Goal: Information Seeking & Learning: Learn about a topic

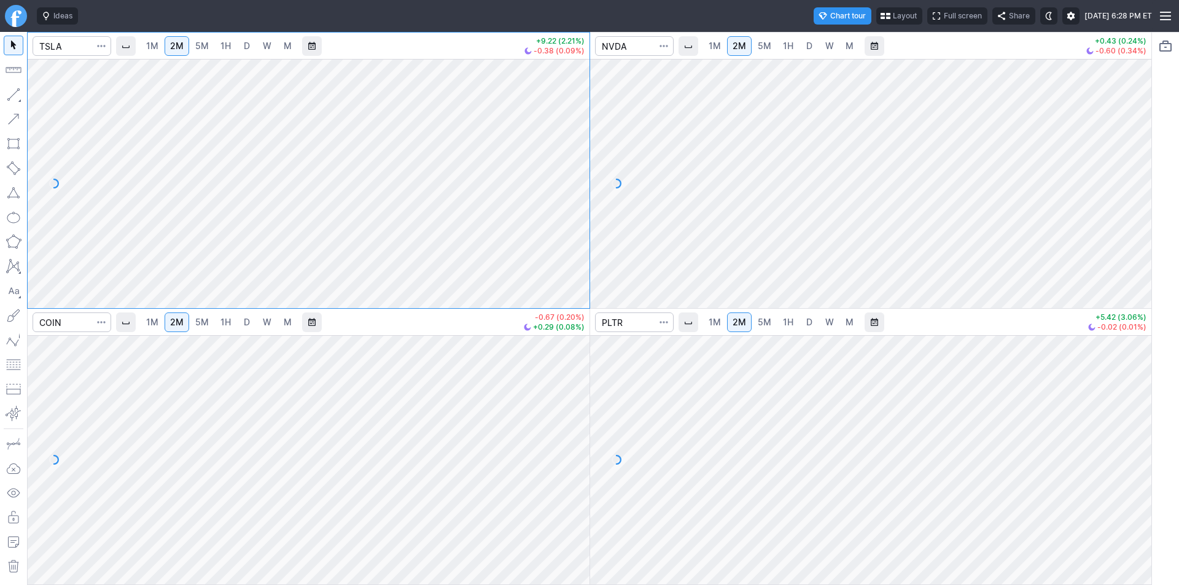
click at [893, 13] on span "Layout" at bounding box center [905, 16] width 24 height 12
click at [842, 37] on button "Layout" at bounding box center [847, 39] width 17 height 17
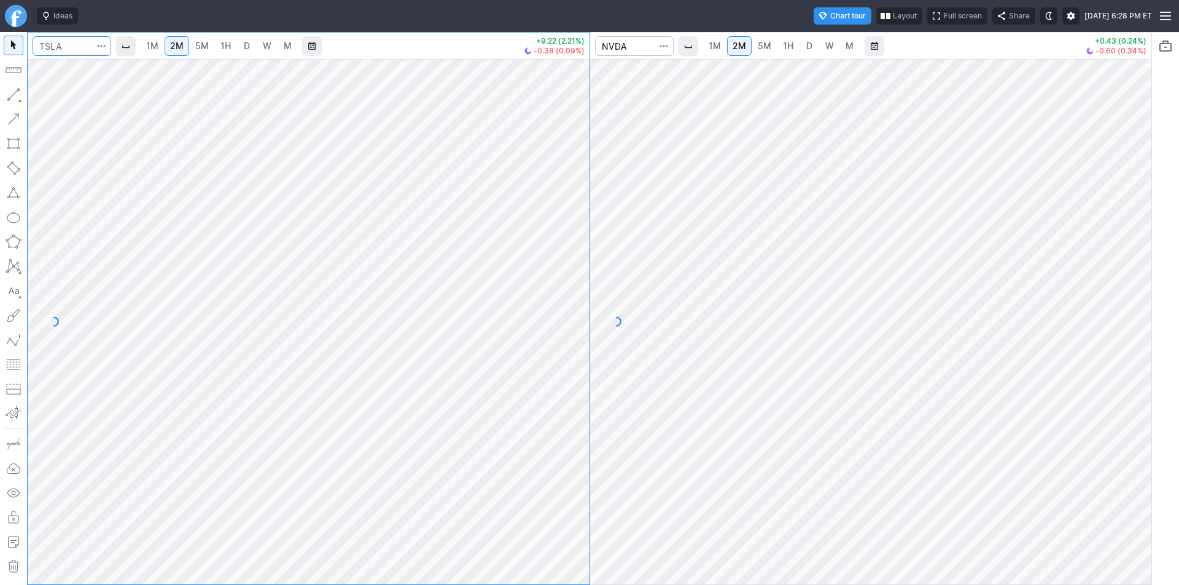
click at [71, 51] on input "Search" at bounding box center [72, 46] width 79 height 20
type input "oklo"
click at [204, 51] on span "5M" at bounding box center [202, 46] width 14 height 12
click at [636, 42] on input "Search" at bounding box center [634, 46] width 79 height 20
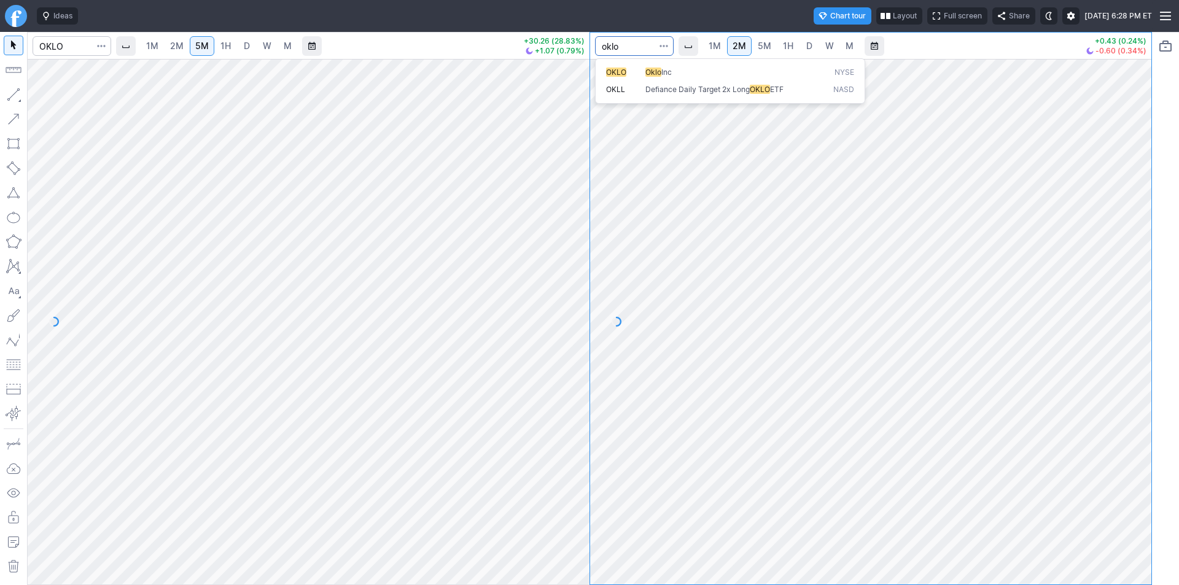
type input "oklo"
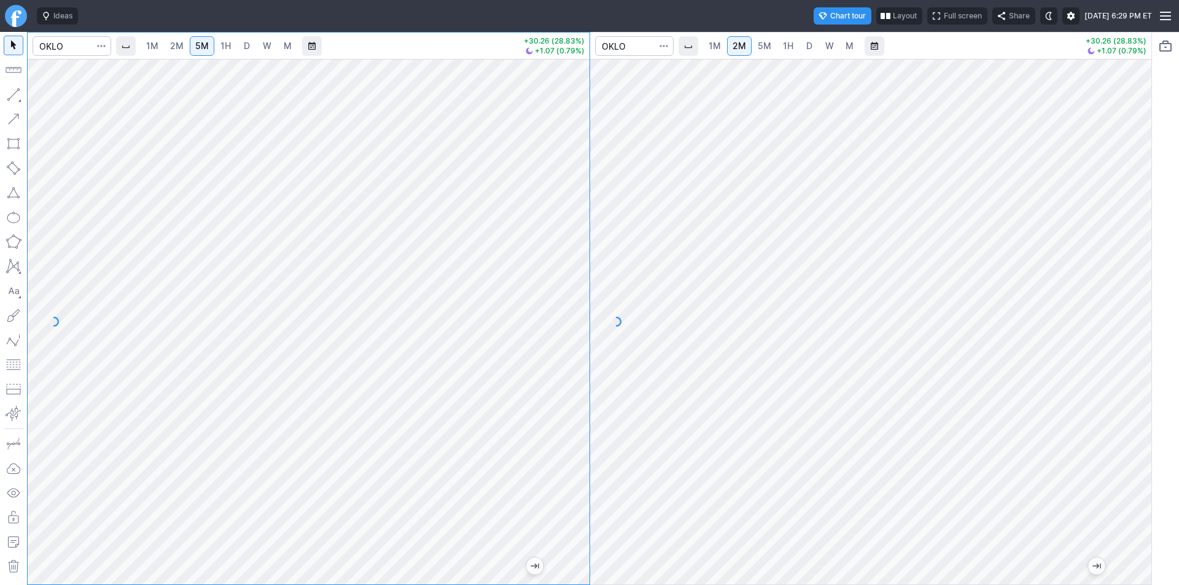
drag, startPoint x: 575, startPoint y: 486, endPoint x: 577, endPoint y: 397, distance: 88.4
click at [577, 397] on div at bounding box center [577, 318] width 26 height 495
click at [591, 392] on div "1M 2M 5M 1H D W M +30.26 (28.83%) +1.07 (0.79%) 1M 2M 5M 1H D W M +30.26 (28.83…" at bounding box center [589, 308] width 1125 height 553
drag, startPoint x: 567, startPoint y: 406, endPoint x: 567, endPoint y: 421, distance: 15.4
click at [568, 421] on div at bounding box center [577, 318] width 26 height 495
